Goal: Transaction & Acquisition: Purchase product/service

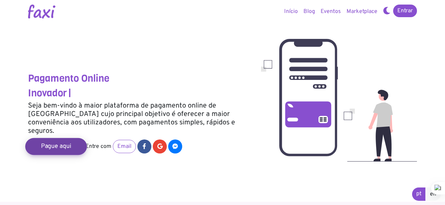
scroll to position [3, 0]
click at [81, 138] on link "Pague aqui" at bounding box center [56, 146] width 62 height 17
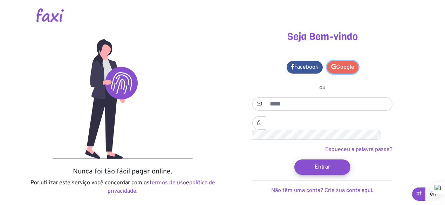
click at [338, 61] on link "Google" at bounding box center [343, 67] width 32 height 13
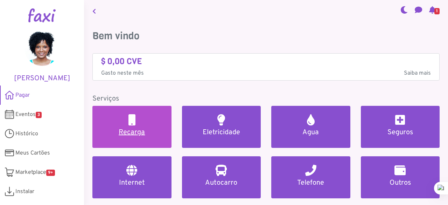
click at [139, 128] on h5 "Recarga" at bounding box center [132, 132] width 62 height 8
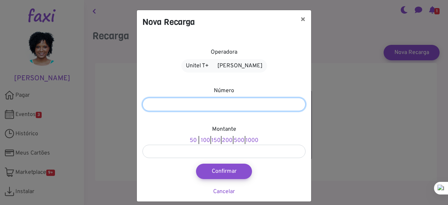
click at [199, 98] on input "number" at bounding box center [224, 104] width 163 height 13
type input "*******"
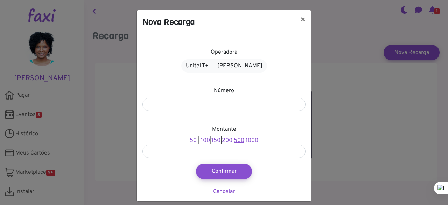
click at [238, 137] on link "500" at bounding box center [239, 140] width 11 height 7
type input "***"
click at [210, 59] on link "Unitel T+" at bounding box center [197, 65] width 32 height 13
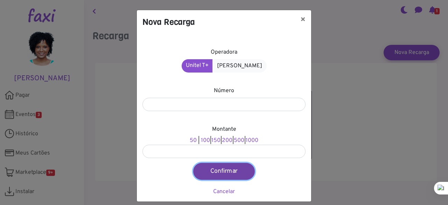
click at [237, 163] on button "Confirmar" at bounding box center [224, 171] width 62 height 17
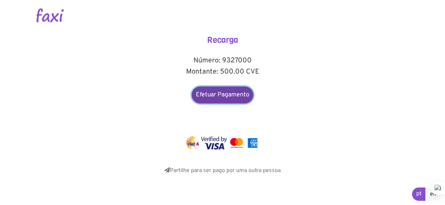
click at [227, 87] on link "Efetuar Pagamento" at bounding box center [223, 95] width 62 height 17
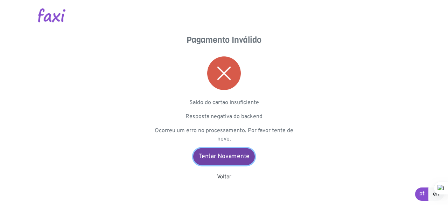
click at [228, 148] on link "Tentar Novamente" at bounding box center [224, 156] width 62 height 17
